Goal: Navigation & Orientation: Understand site structure

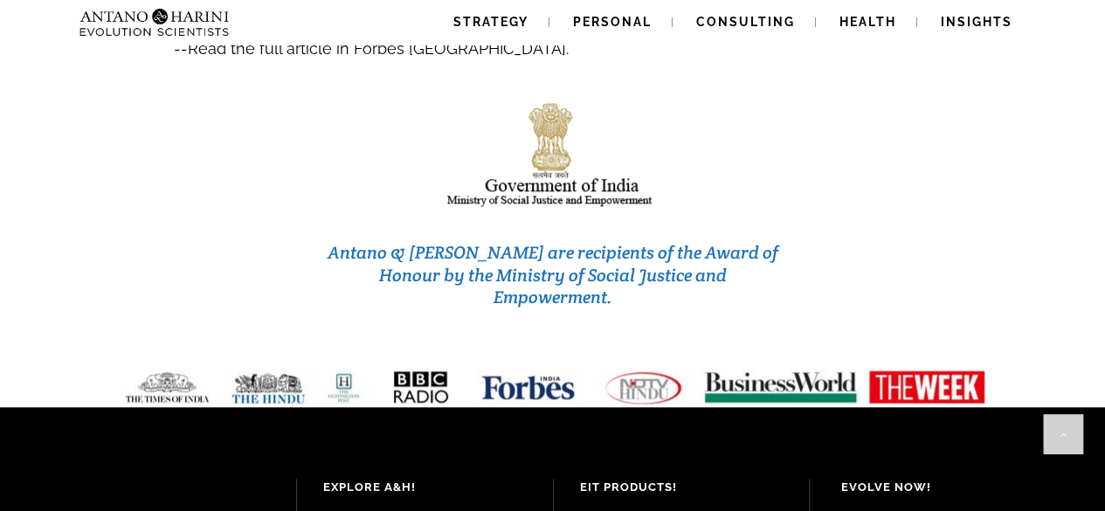
scroll to position [7624, 0]
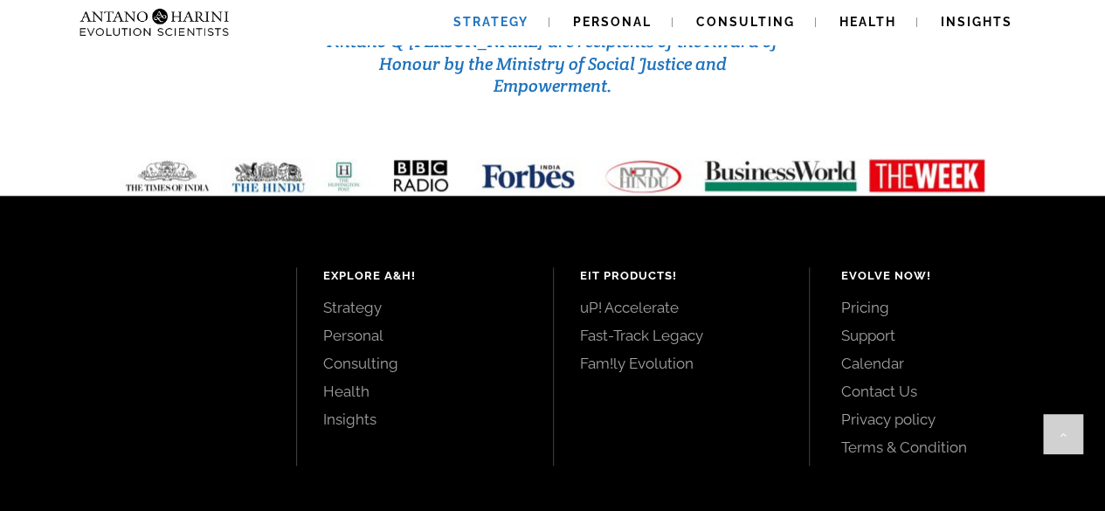
click at [500, 22] on span "Strategy" at bounding box center [491, 22] width 75 height 14
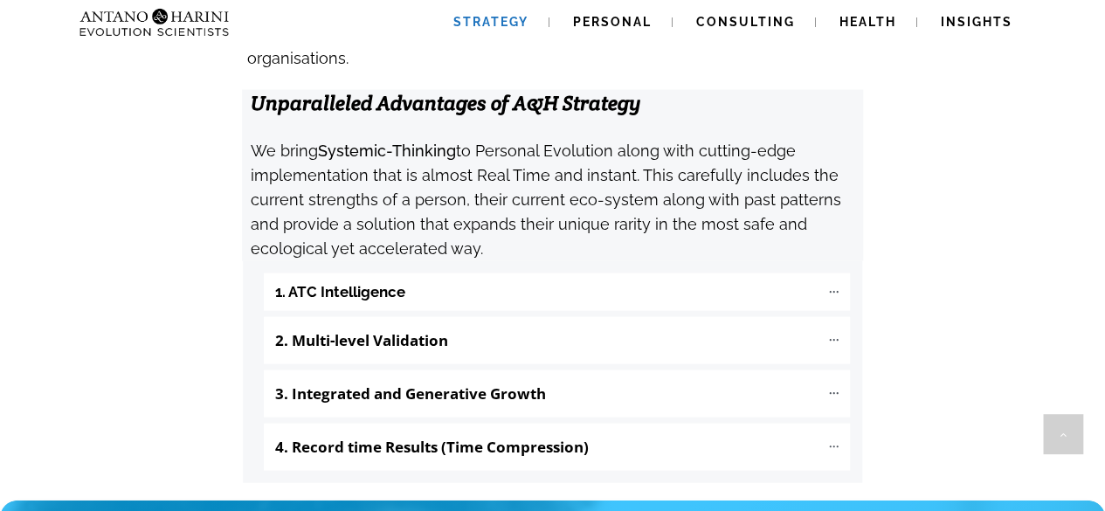
scroll to position [1868, 0]
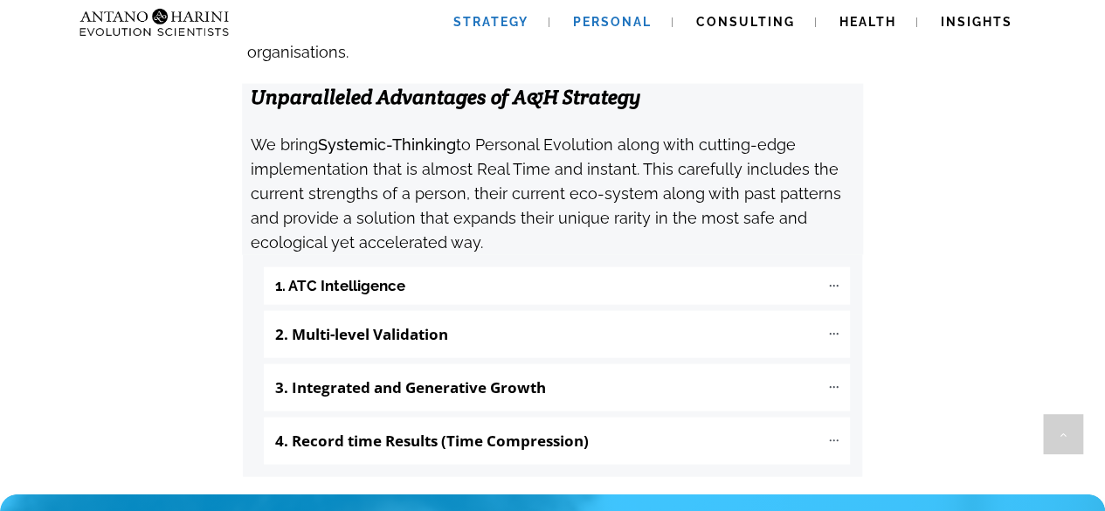
click at [626, 19] on span "Personal" at bounding box center [612, 22] width 79 height 14
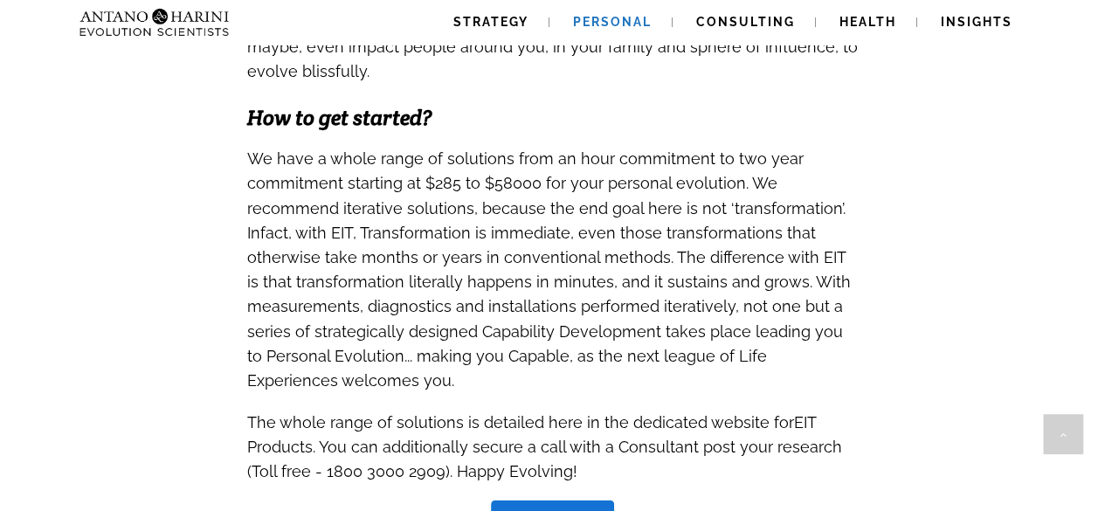
scroll to position [1673, 0]
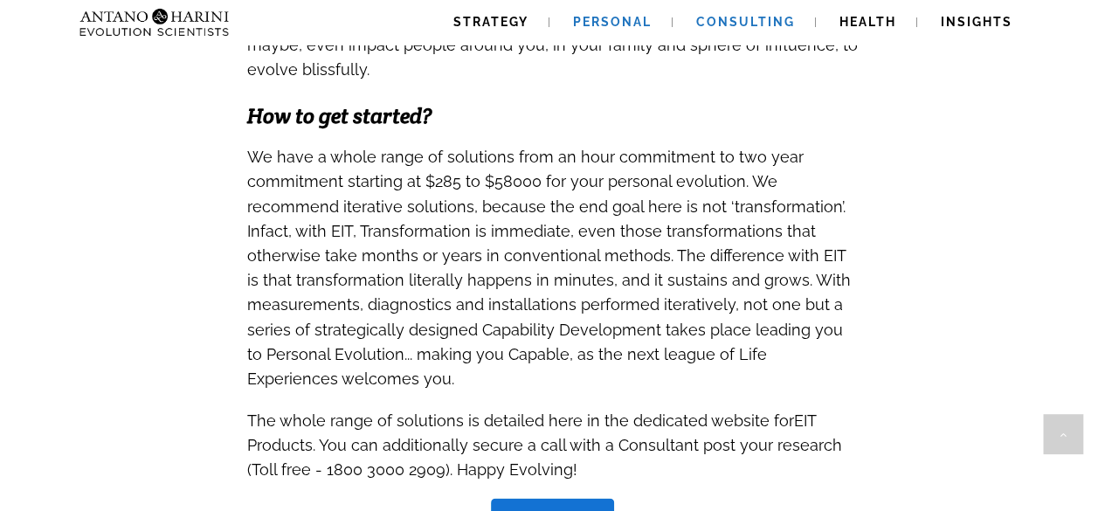
click at [722, 11] on link "Consulting" at bounding box center [746, 22] width 141 height 45
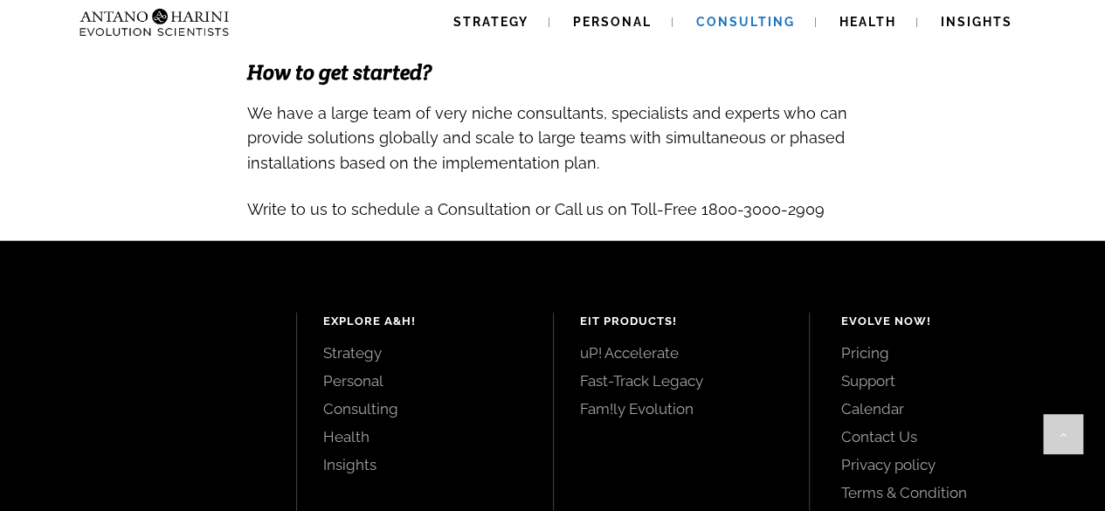
scroll to position [1942, 0]
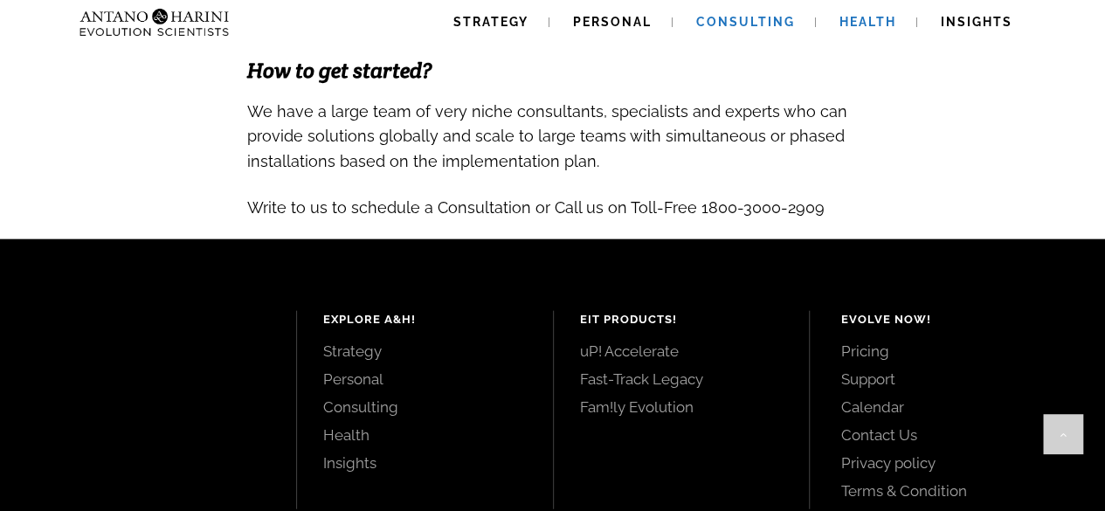
click at [866, 28] on span "Health" at bounding box center [868, 22] width 57 height 14
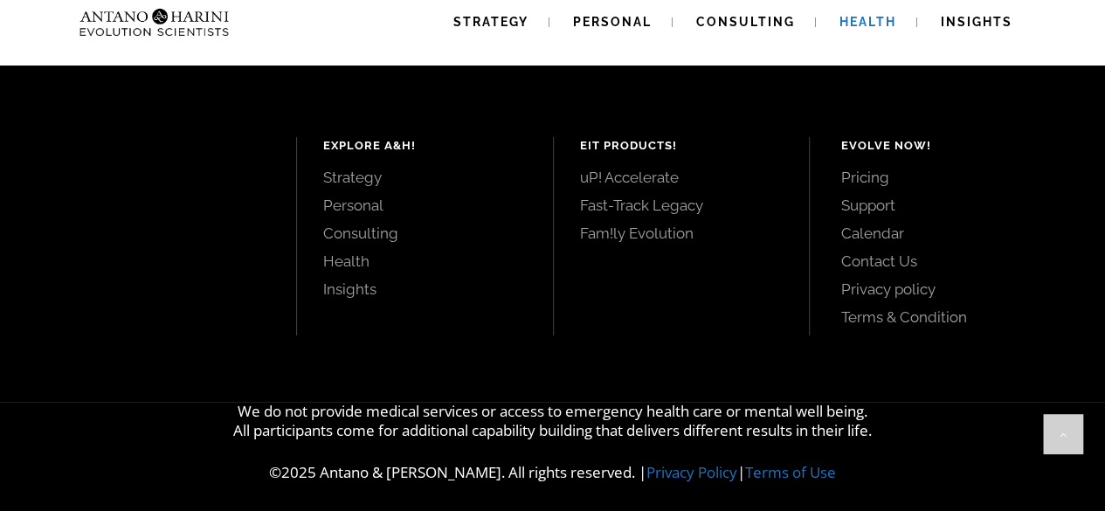
scroll to position [3321, 0]
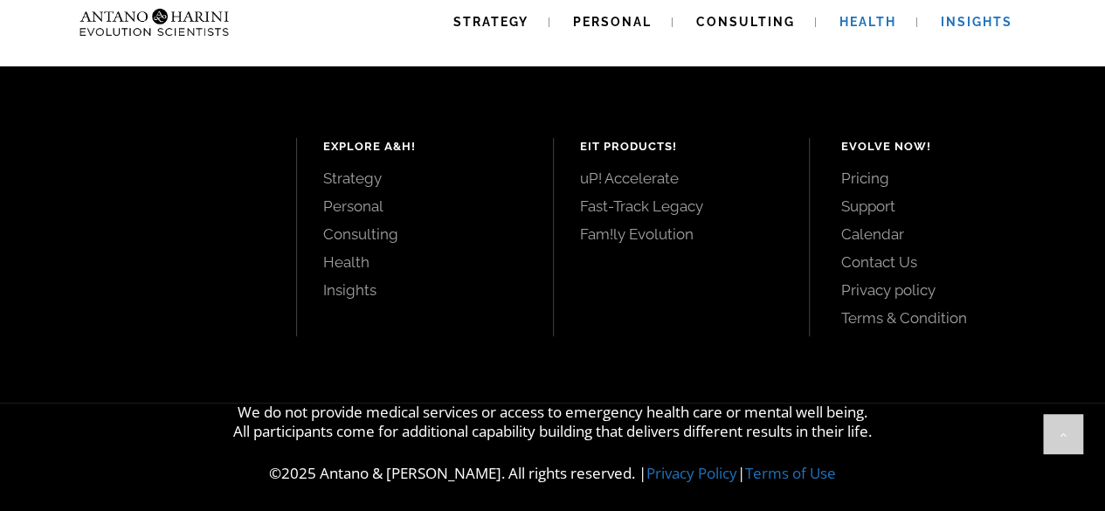
click at [970, 21] on span "Insights" at bounding box center [977, 22] width 72 height 14
